Goal: Navigation & Orientation: Understand site structure

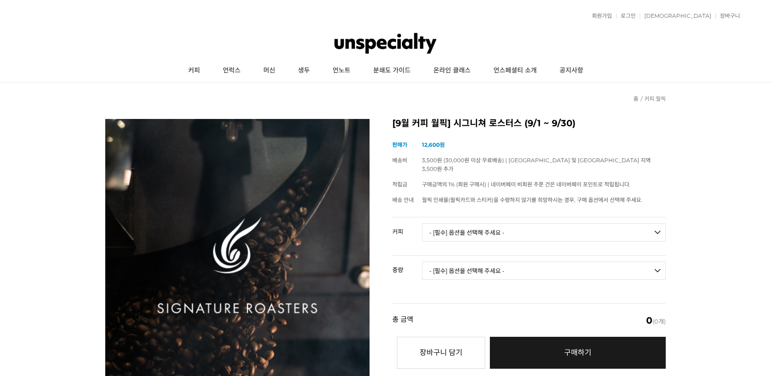
click at [377, 41] on img at bounding box center [385, 43] width 103 height 27
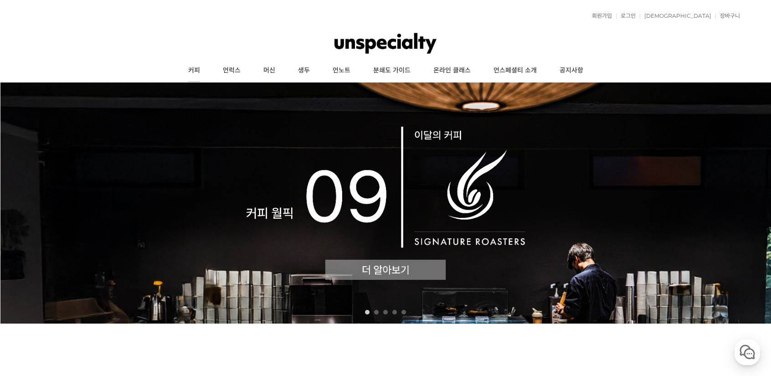
click at [192, 68] on link "커피" at bounding box center [194, 70] width 35 height 23
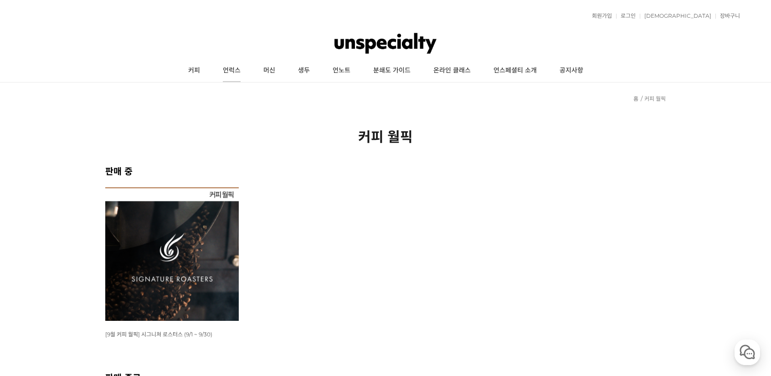
click at [230, 78] on link "언럭스" at bounding box center [231, 70] width 41 height 23
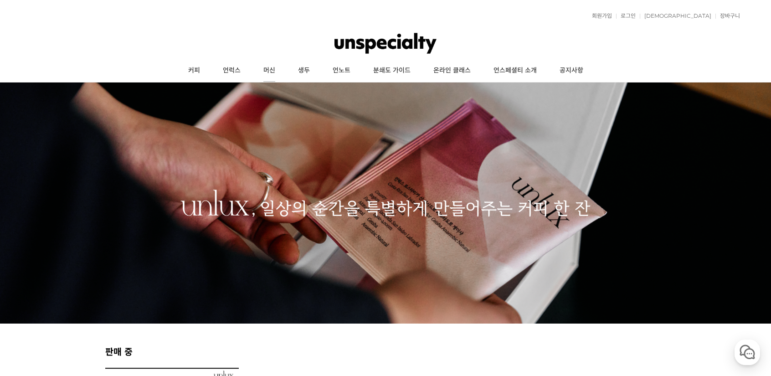
click at [279, 70] on link "머신" at bounding box center [269, 70] width 35 height 23
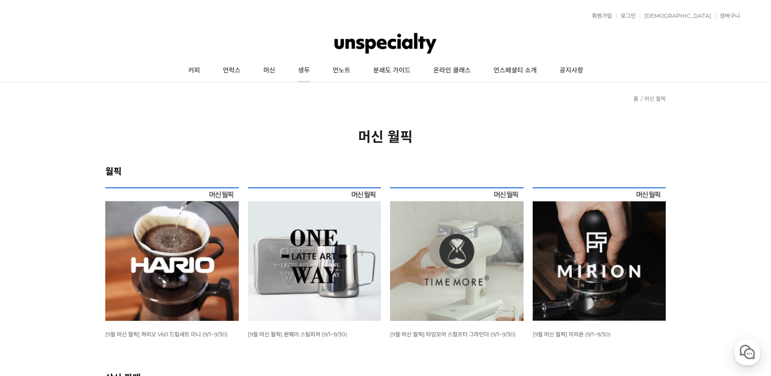
click at [298, 72] on link "생두" at bounding box center [304, 70] width 35 height 23
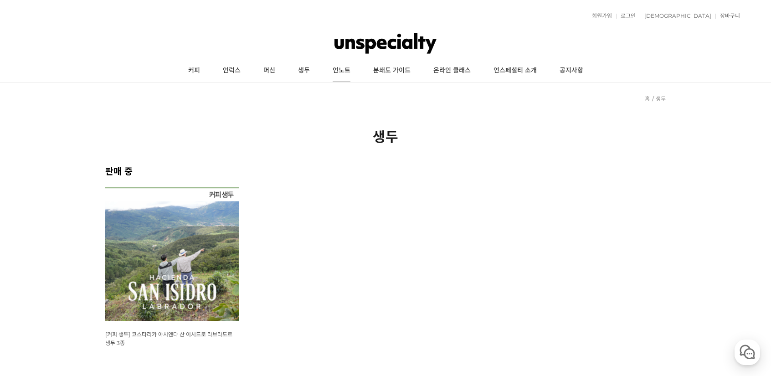
click at [336, 77] on link "언노트" at bounding box center [341, 70] width 41 height 23
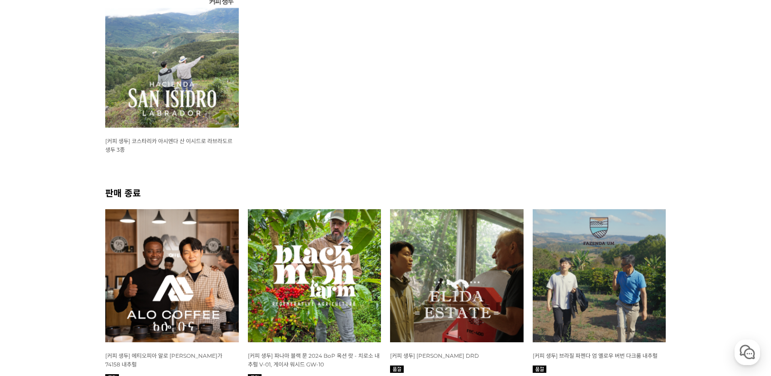
scroll to position [91, 0]
